Goal: Task Accomplishment & Management: Use online tool/utility

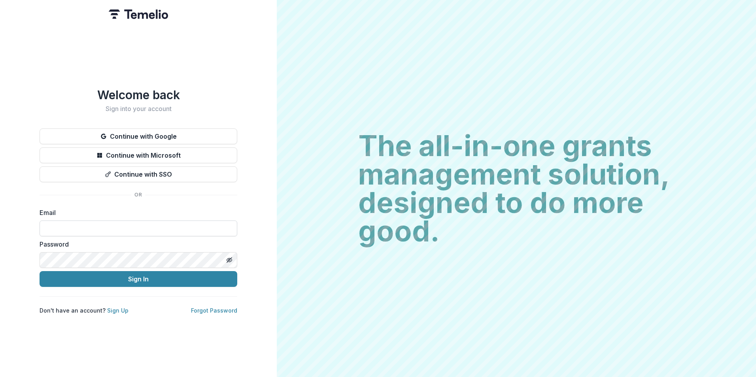
click at [169, 224] on input at bounding box center [139, 229] width 198 height 16
type input "**********"
click at [40, 271] on button "Sign In" at bounding box center [139, 279] width 198 height 16
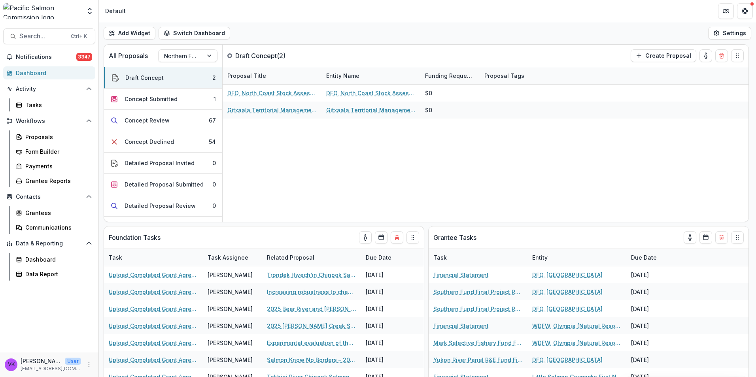
click at [526, 12] on header "Default" at bounding box center [427, 11] width 657 height 22
